Goal: Transaction & Acquisition: Purchase product/service

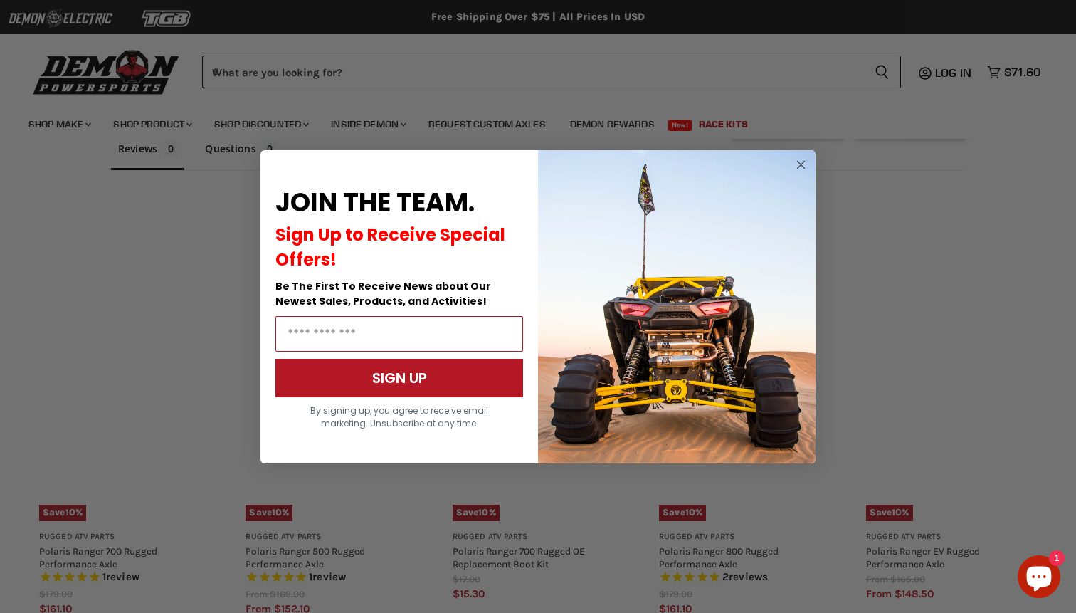
scroll to position [883, 0]
